Goal: Task Accomplishment & Management: Complete application form

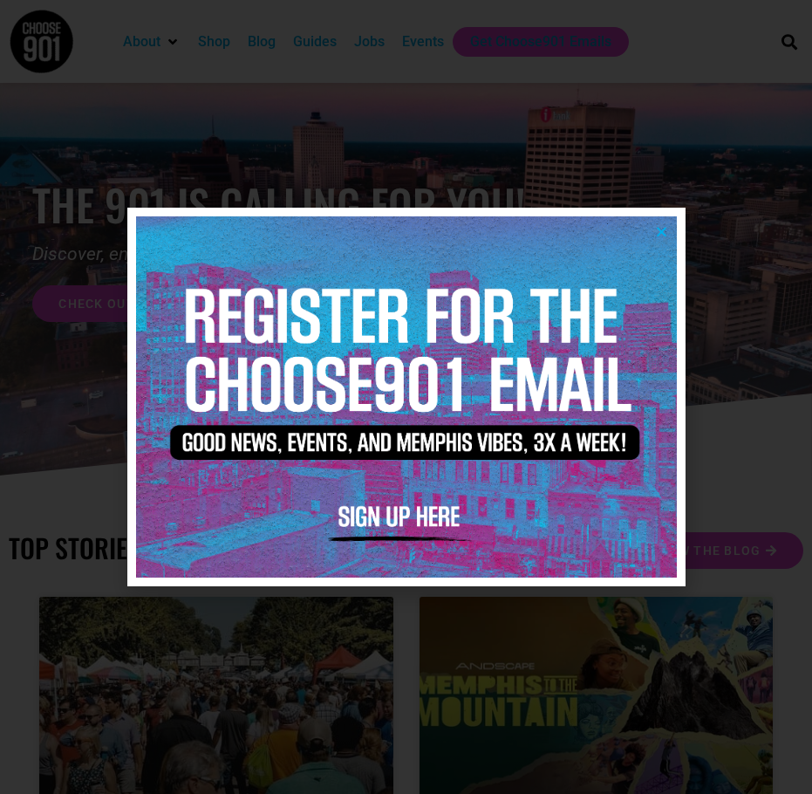
click at [659, 230] on icon "Close" at bounding box center [661, 231] width 13 height 13
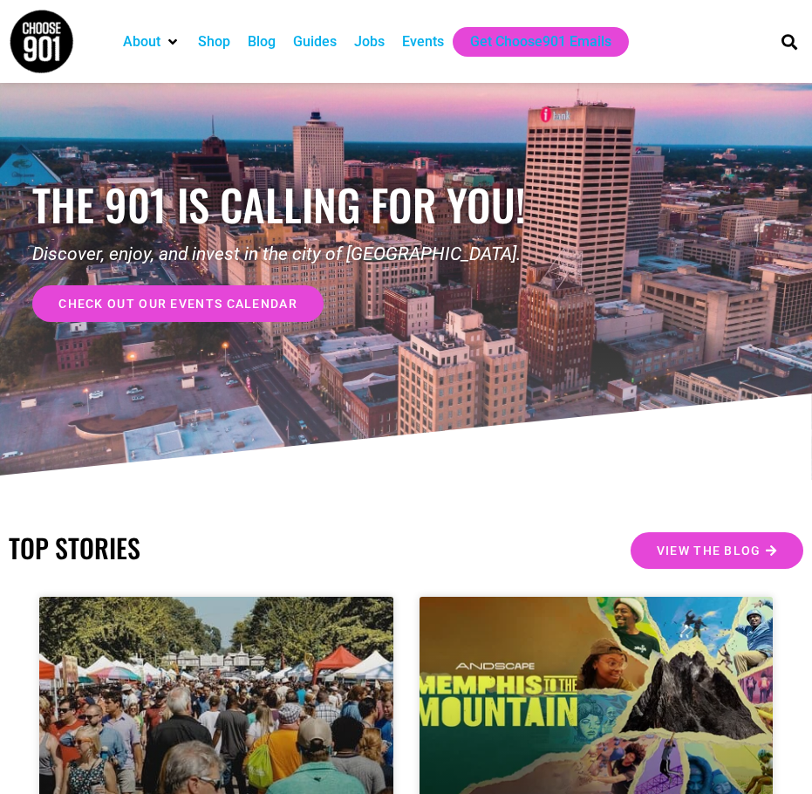
click at [360, 44] on div "Jobs" at bounding box center [369, 41] width 31 height 21
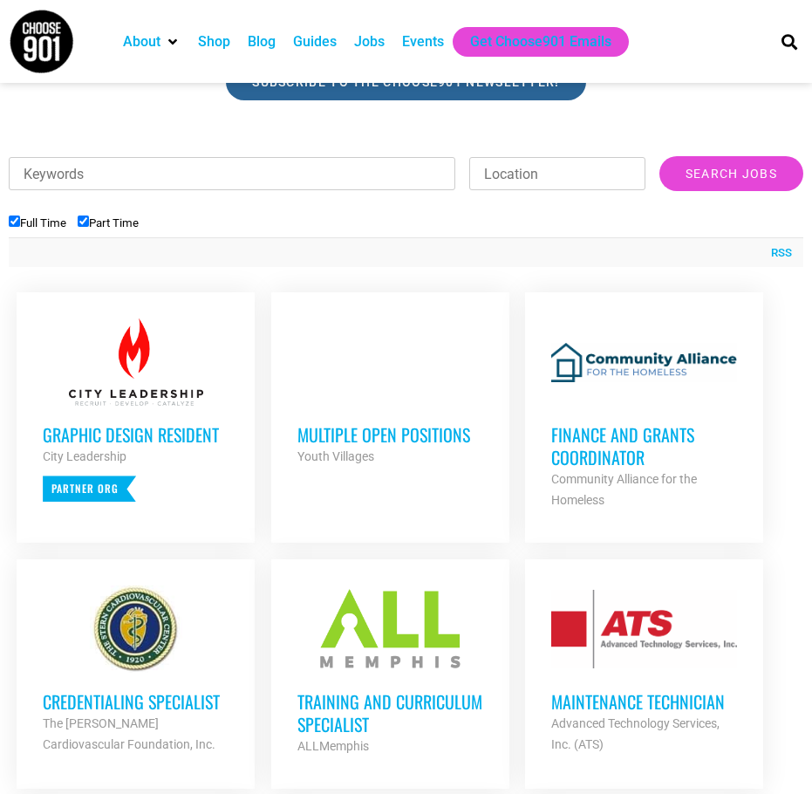
scroll to position [611, 0]
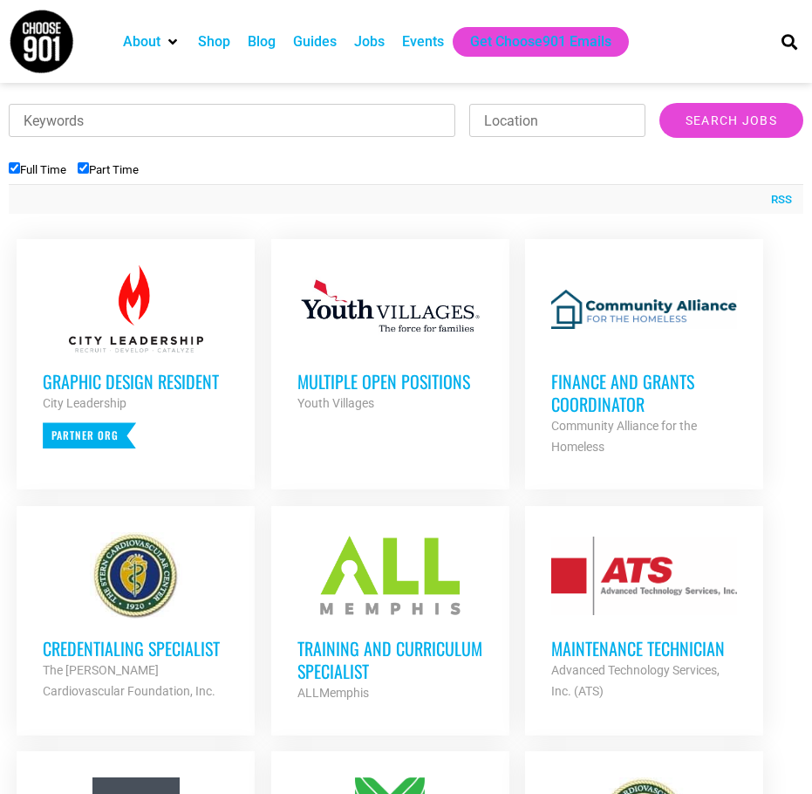
click at [633, 378] on h3 "Finance and Grants Coordinator" at bounding box center [644, 392] width 186 height 45
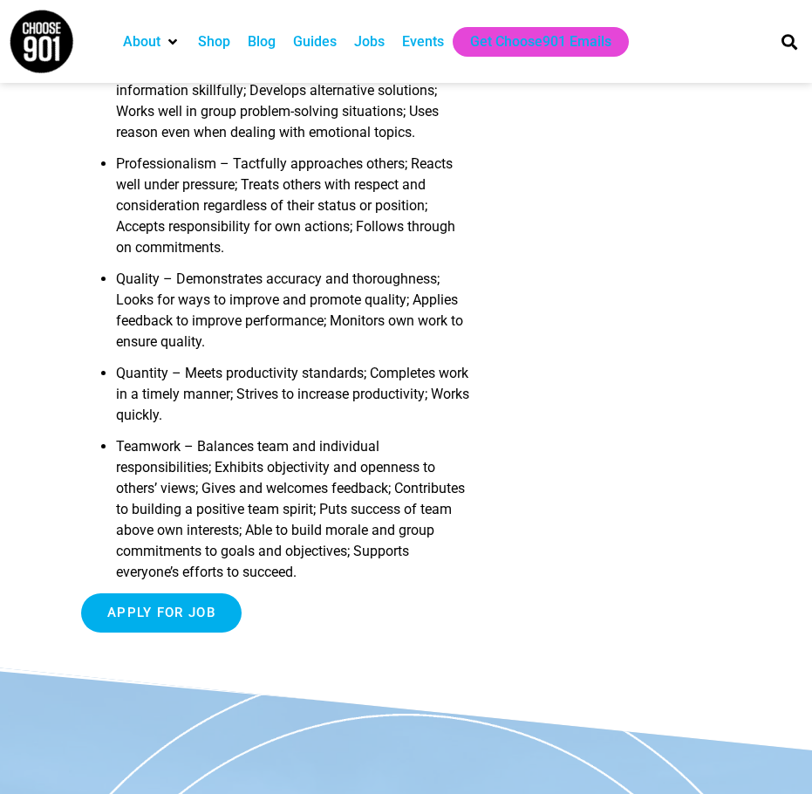
scroll to position [3140, 0]
